Goal: Find specific page/section: Find specific page/section

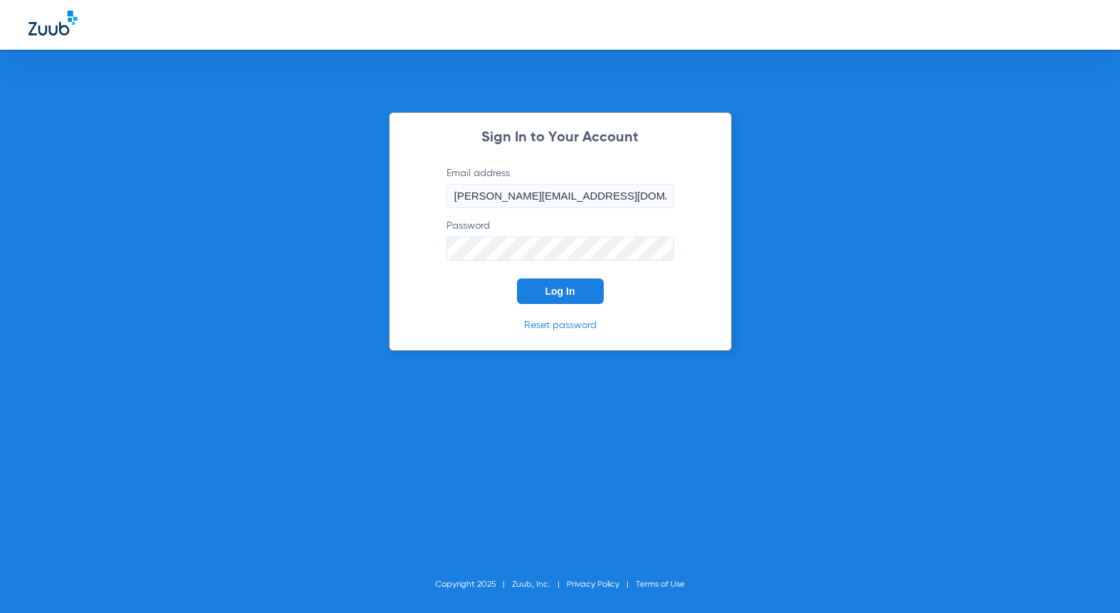
click at [571, 298] on button "Log In" at bounding box center [560, 292] width 87 height 26
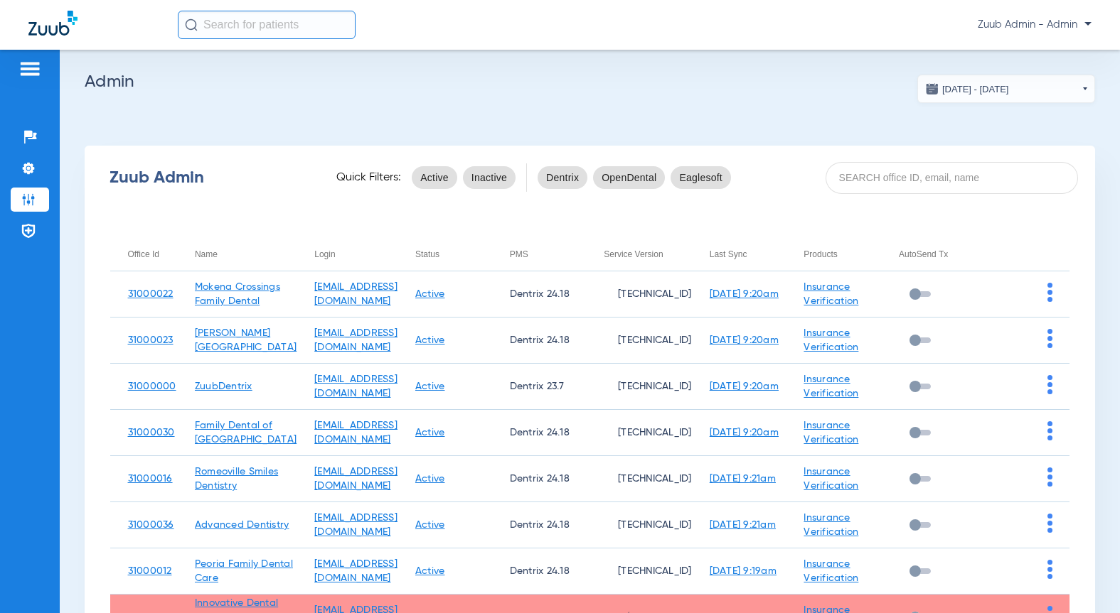
click at [920, 209] on div "Zuub Admin Quick Filters: Active Inactive Dentrix OpenDental Eaglesoft Office I…" at bounding box center [590, 474] width 1010 height 656
click at [893, 188] on input at bounding box center [951, 178] width 252 height 32
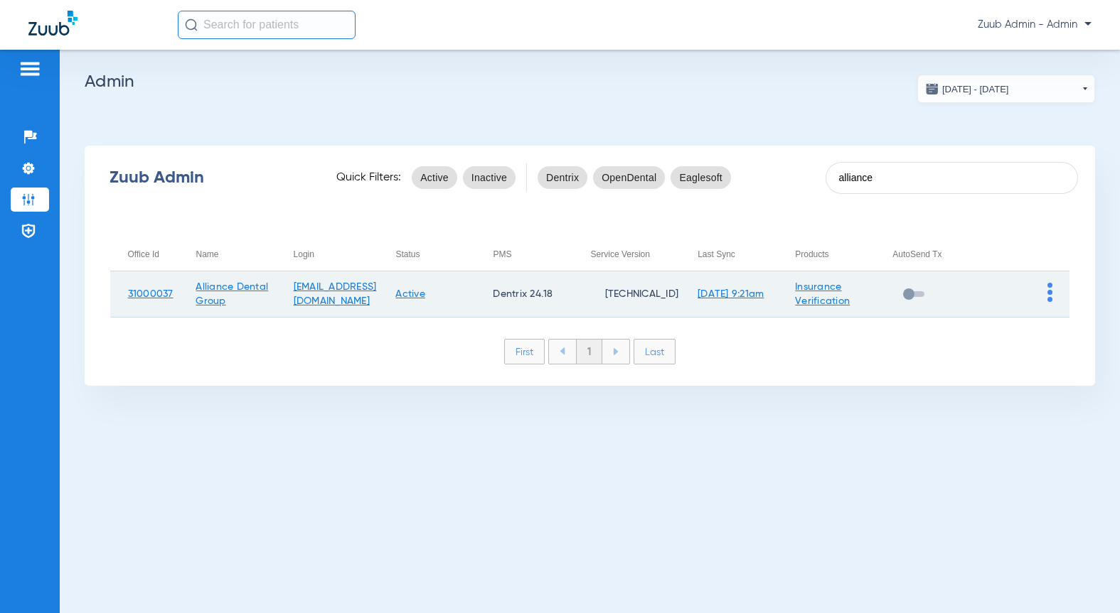
type input "alliance"
click at [1052, 296] on td at bounding box center [1020, 295] width 97 height 46
click at [1051, 297] on img at bounding box center [1049, 292] width 5 height 19
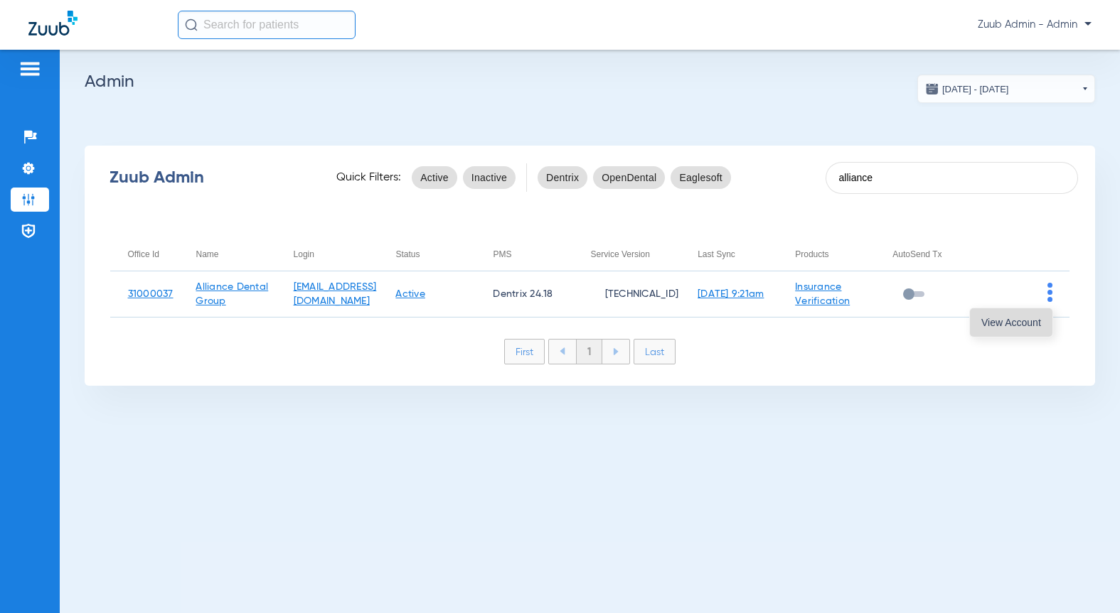
click at [1023, 319] on span "View Account" at bounding box center [1011, 323] width 60 height 10
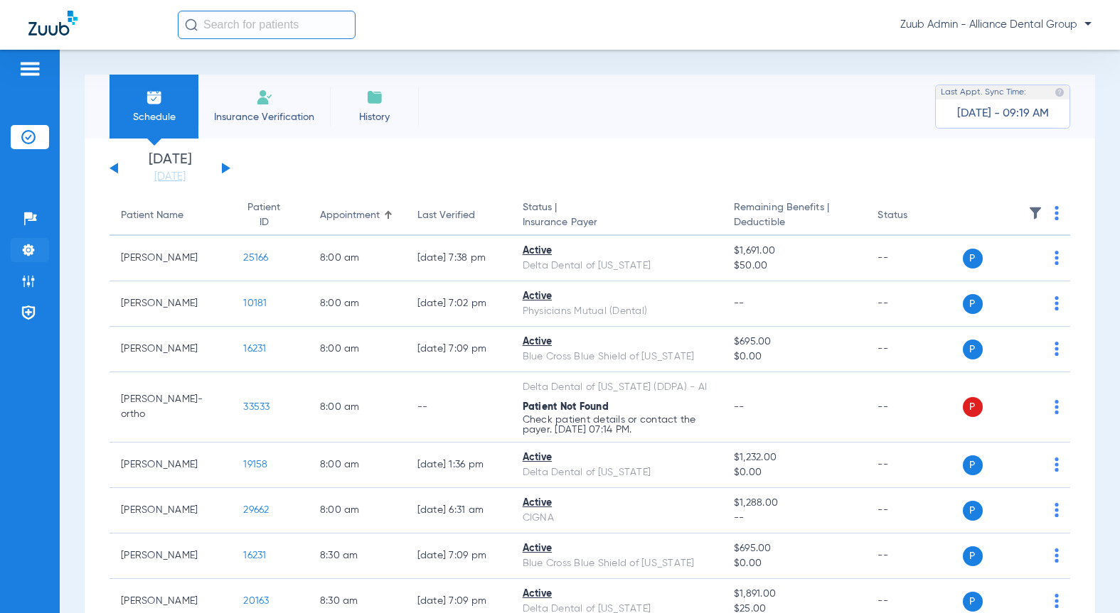
click at [21, 253] on img at bounding box center [28, 250] width 14 height 14
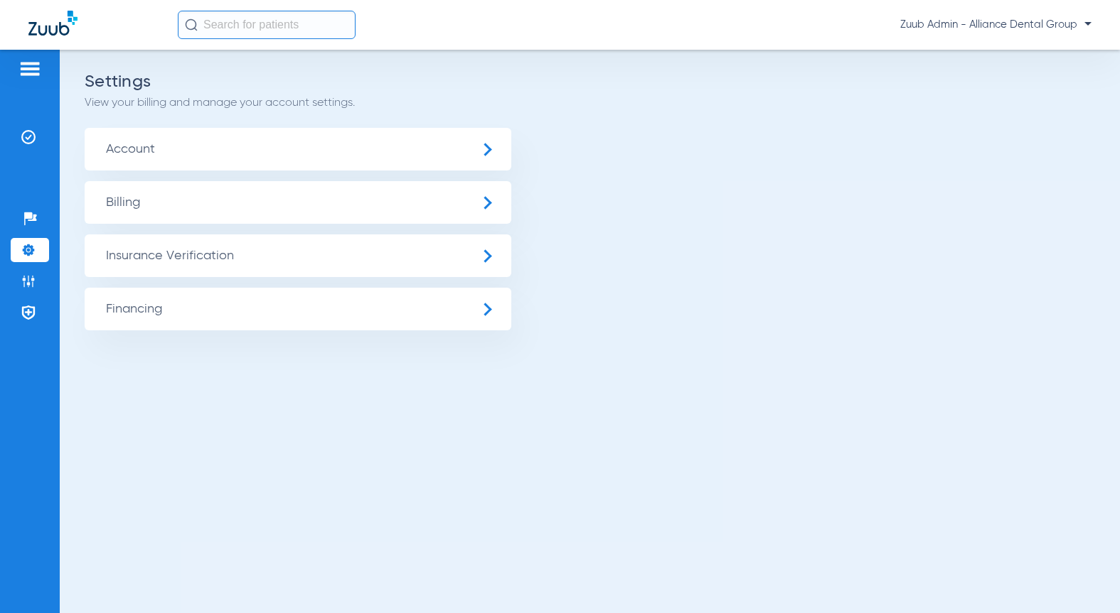
click at [141, 260] on span "Insurance Verification" at bounding box center [298, 256] width 427 height 43
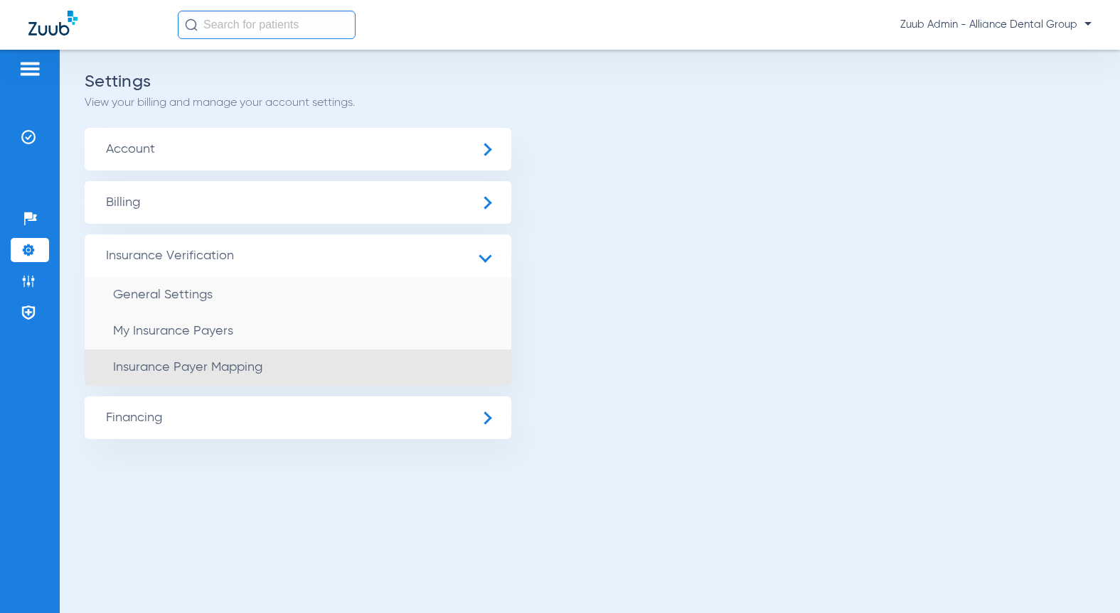
click at [179, 363] on span "Insurance Payer Mapping" at bounding box center [187, 367] width 149 height 13
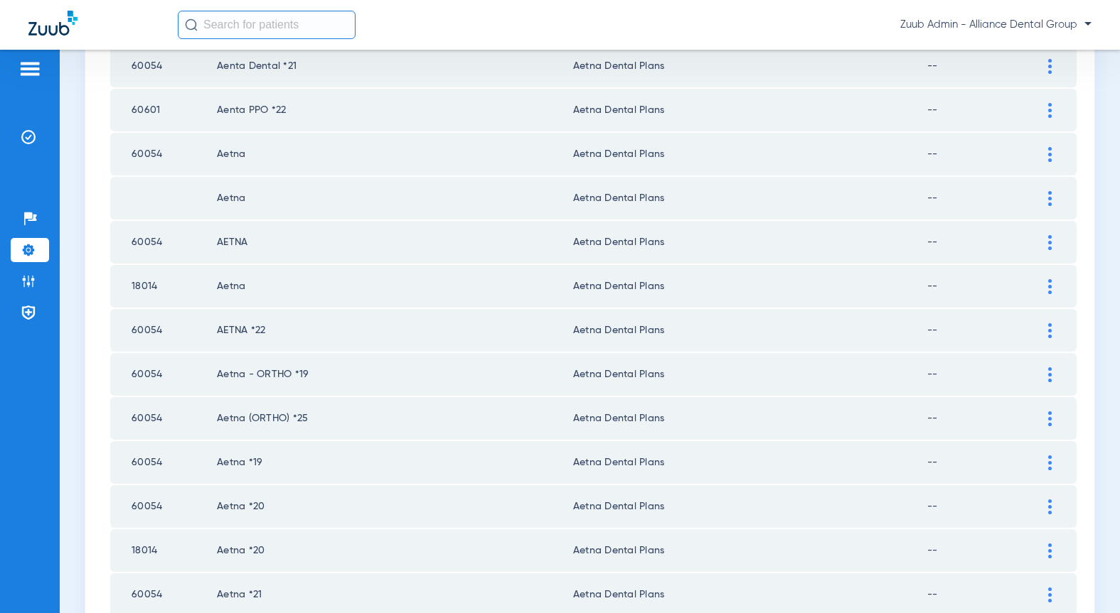
scroll to position [1971, 0]
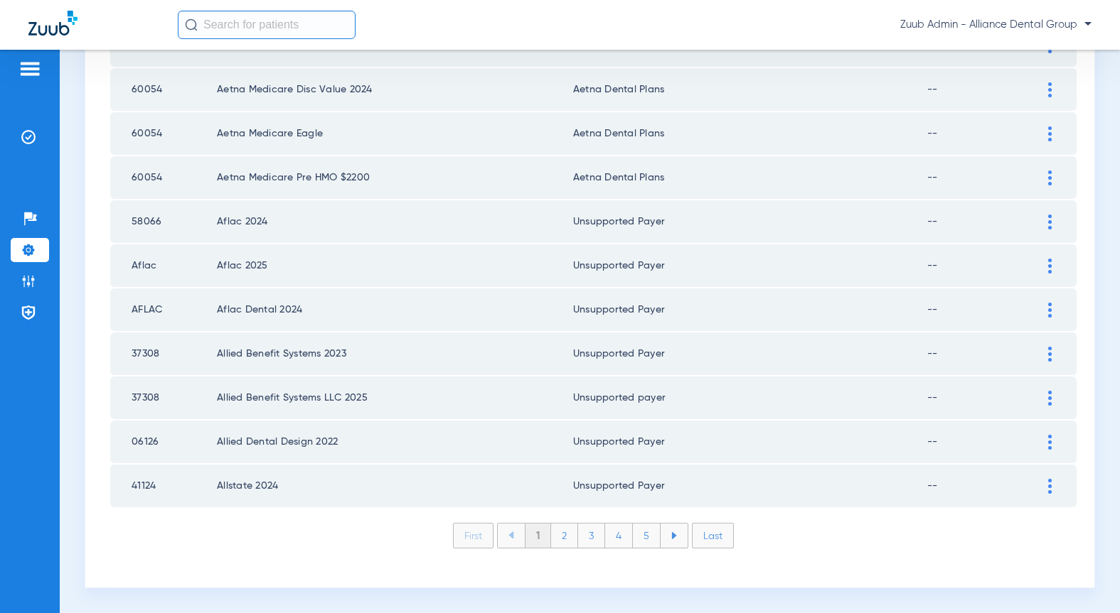
click at [709, 538] on li "Last" at bounding box center [713, 536] width 42 height 26
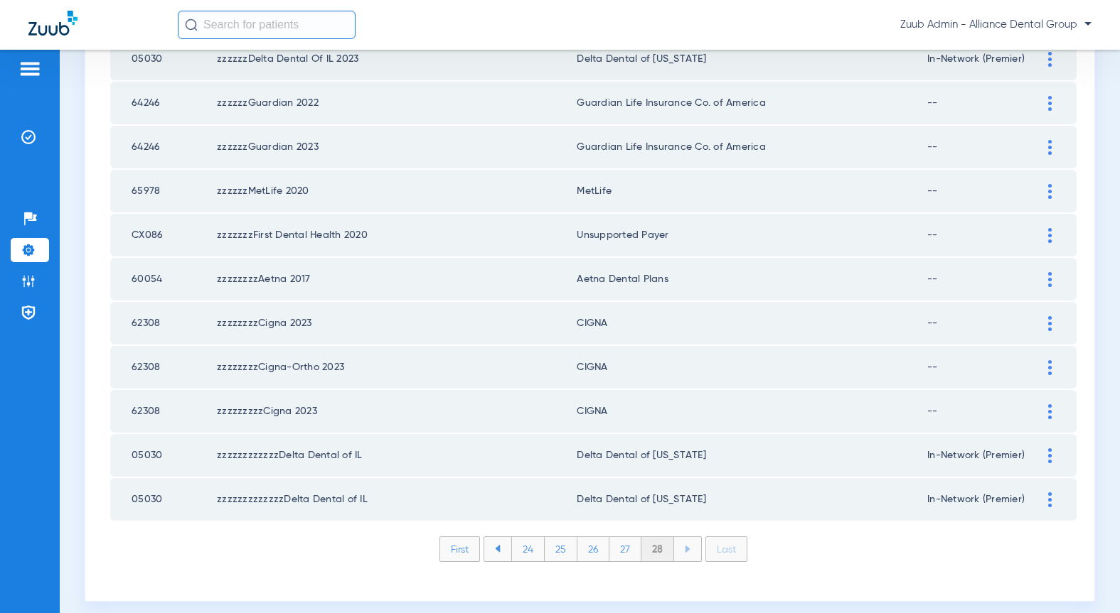
scroll to position [685, 0]
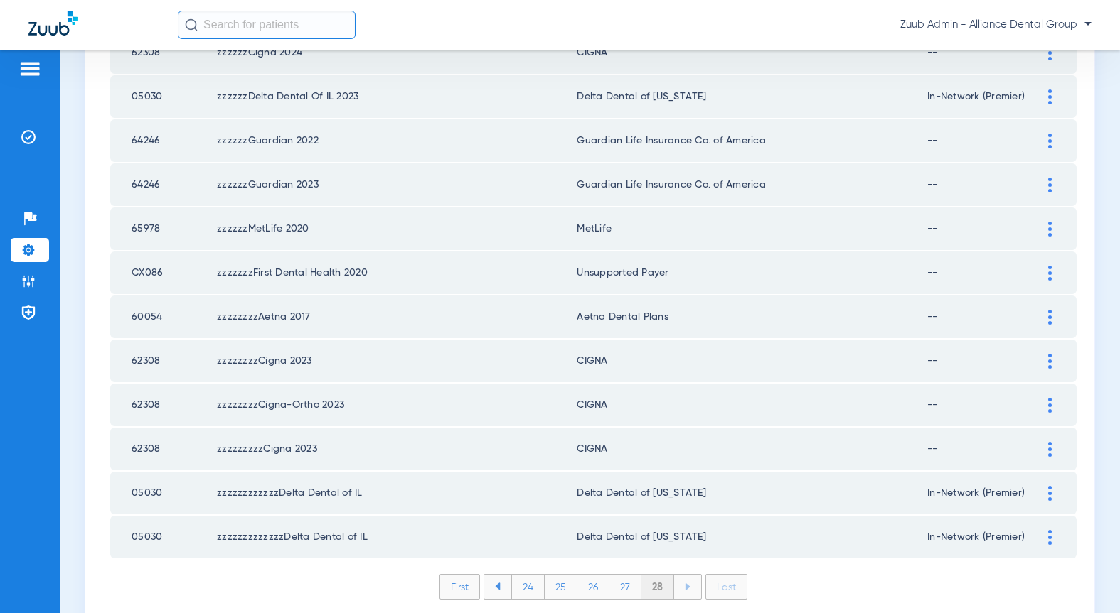
click at [614, 594] on li "27" at bounding box center [625, 587] width 32 height 24
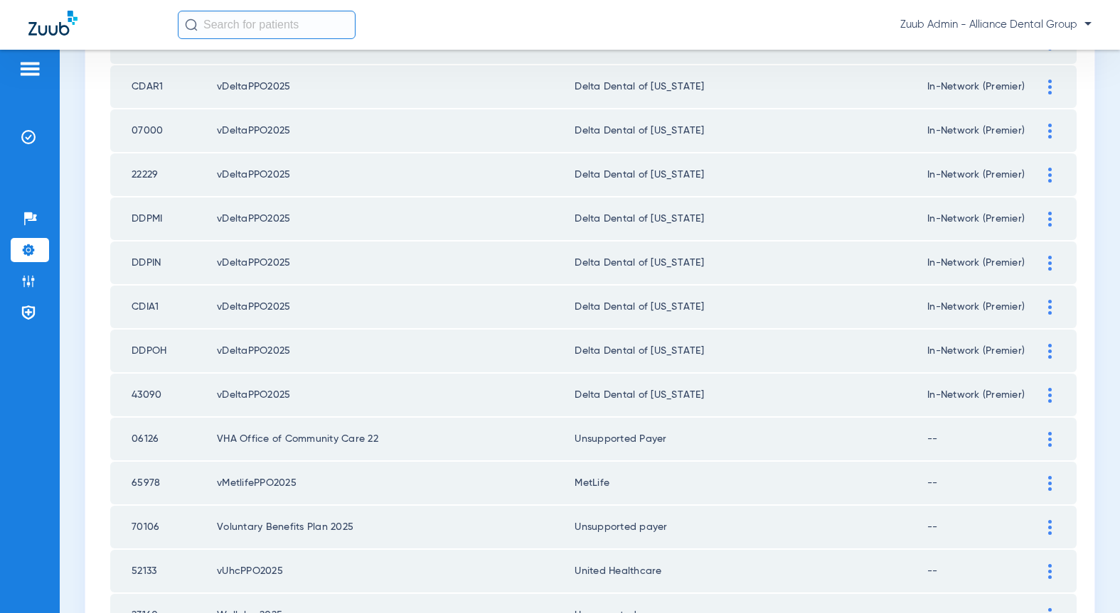
scroll to position [0, 0]
